Goal: Find specific page/section: Find specific page/section

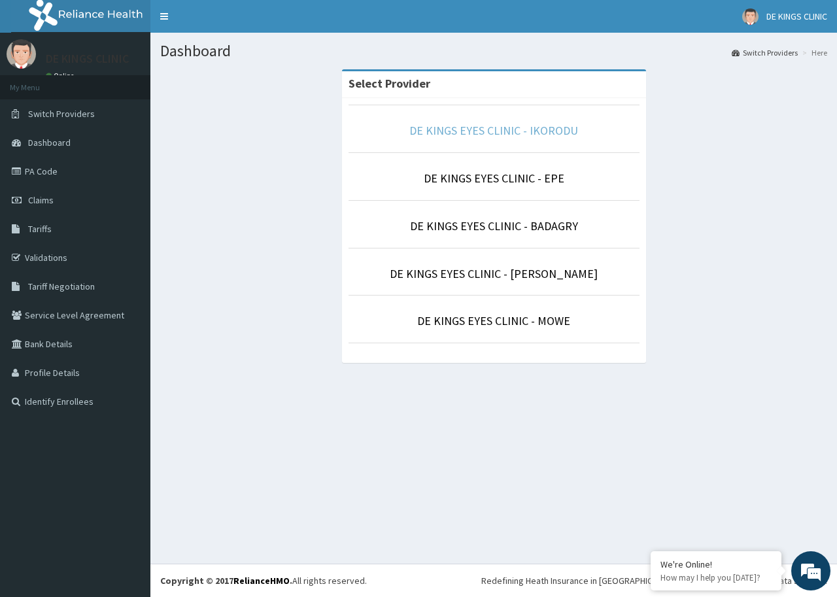
click at [532, 125] on link "DE KINGS EYES CLINIC - IKORODU" at bounding box center [493, 130] width 169 height 15
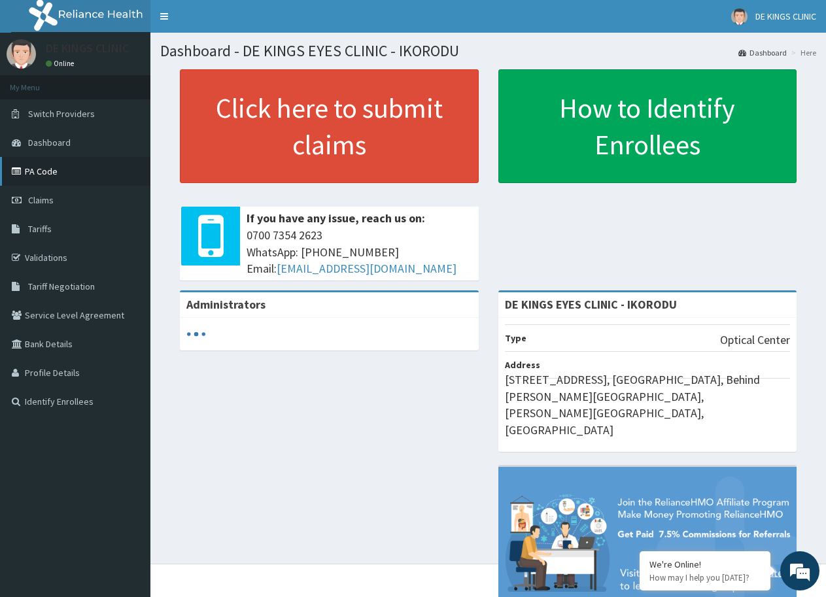
click at [44, 171] on link "PA Code" at bounding box center [75, 171] width 150 height 29
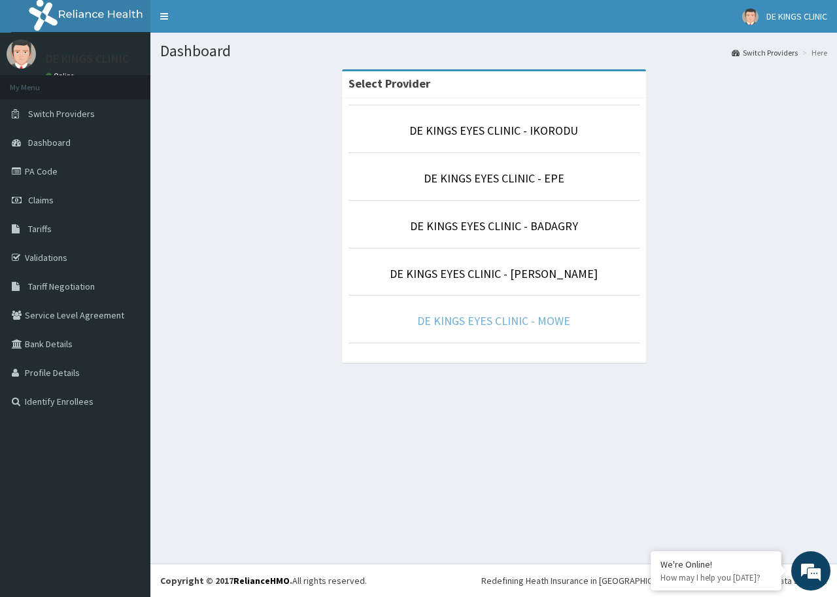
click at [515, 322] on link "DE KINGS EYES CLINIC - MOWE" at bounding box center [493, 320] width 153 height 15
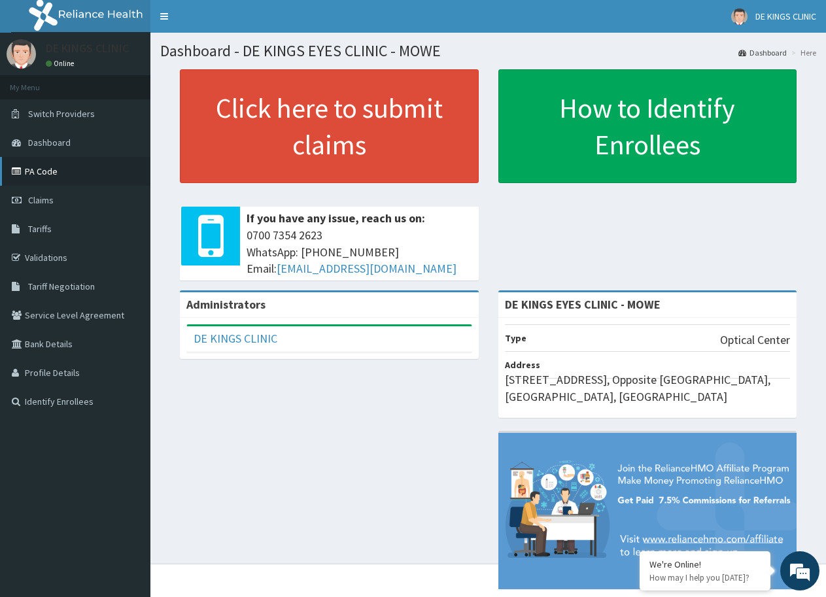
click at [53, 165] on link "PA Code" at bounding box center [75, 171] width 150 height 29
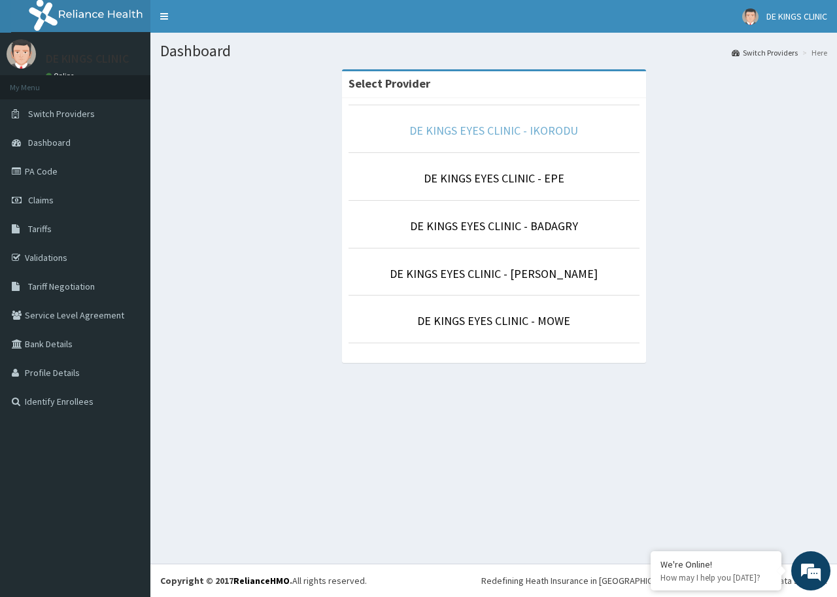
click at [542, 124] on link "DE KINGS EYES CLINIC - IKORODU" at bounding box center [493, 130] width 169 height 15
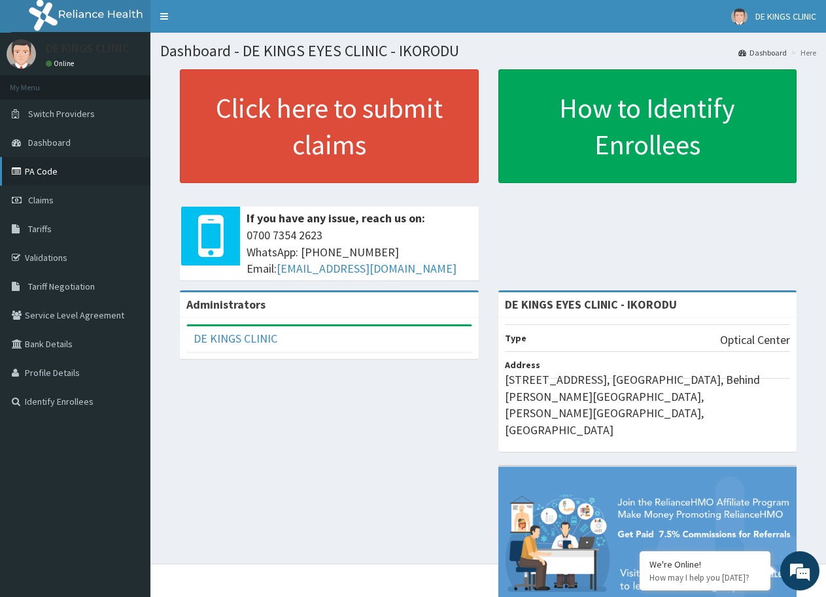
click at [25, 169] on link "PA Code" at bounding box center [75, 171] width 150 height 29
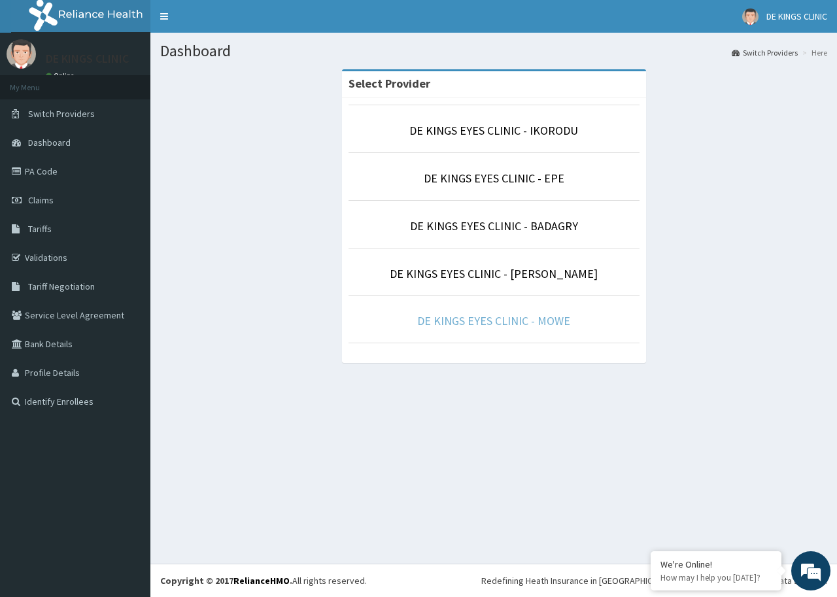
click at [536, 323] on link "DE KINGS EYES CLINIC - MOWE" at bounding box center [493, 320] width 153 height 15
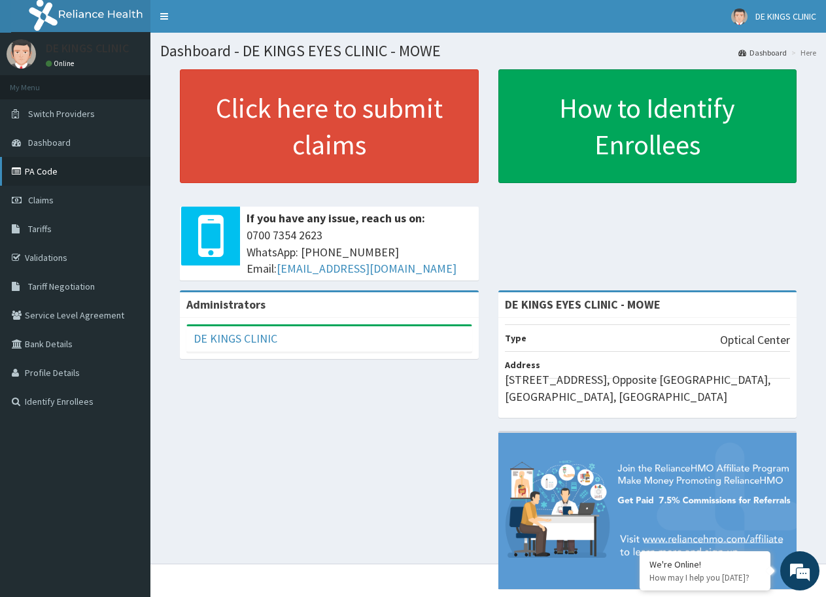
click at [31, 170] on link "PA Code" at bounding box center [75, 171] width 150 height 29
